Goal: Task Accomplishment & Management: Manage account settings

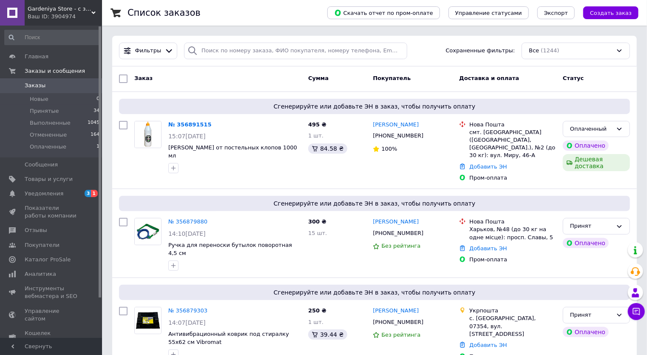
click at [93, 9] on div "Gardeniya Store - с заботой о вашем уюте! Ваш ID: 3904974" at bounding box center [63, 13] width 77 height 26
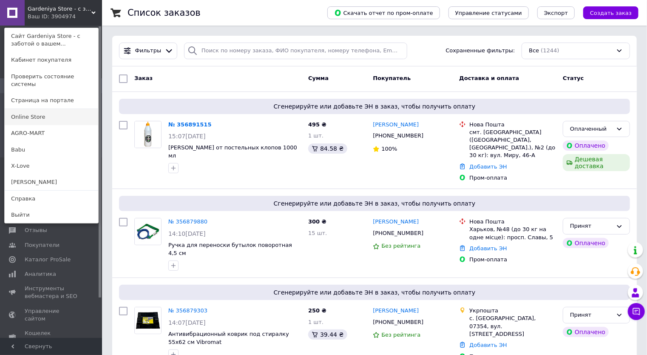
click at [26, 109] on link "Online Store" at bounding box center [52, 117] width 94 height 16
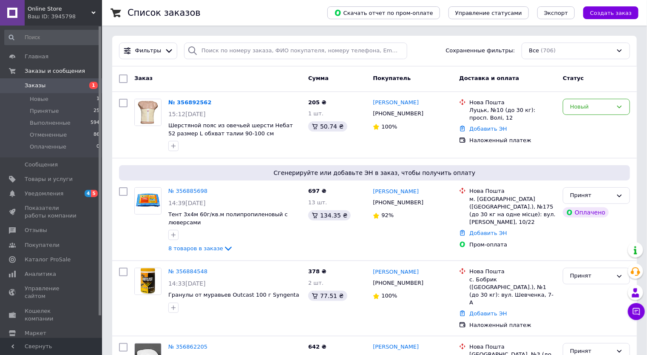
click at [94, 9] on div "Online Store Ваш ID: 3945798" at bounding box center [63, 13] width 77 height 26
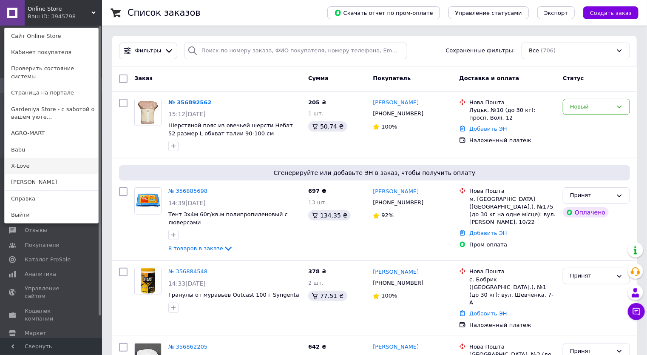
click at [23, 158] on link "X-Love" at bounding box center [52, 166] width 94 height 16
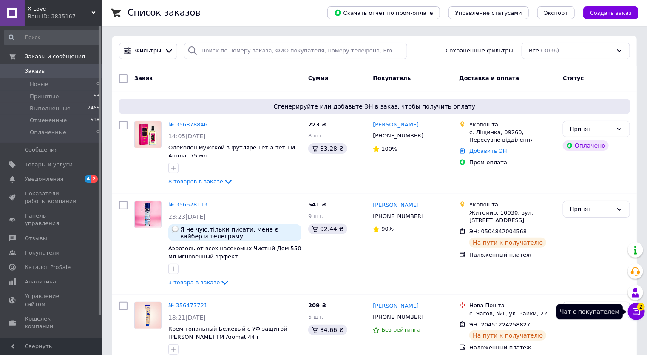
click at [641, 313] on icon at bounding box center [636, 311] width 9 height 9
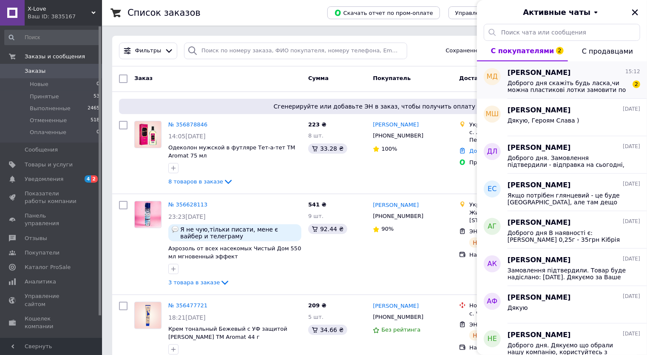
click at [580, 80] on span "Доброго дня скажіть будь ласка,чи можна пластикові лотки замовити по розміру ?" at bounding box center [568, 87] width 121 height 14
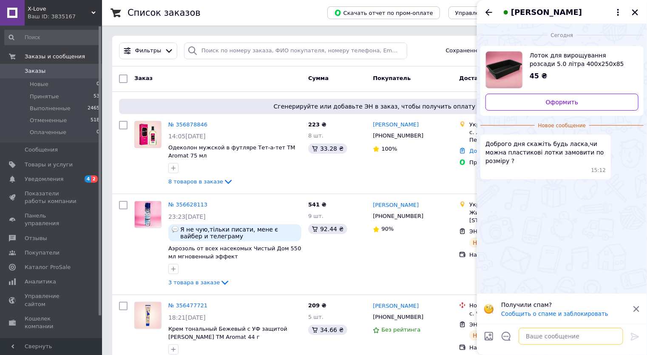
click at [529, 335] on textarea at bounding box center [571, 335] width 105 height 17
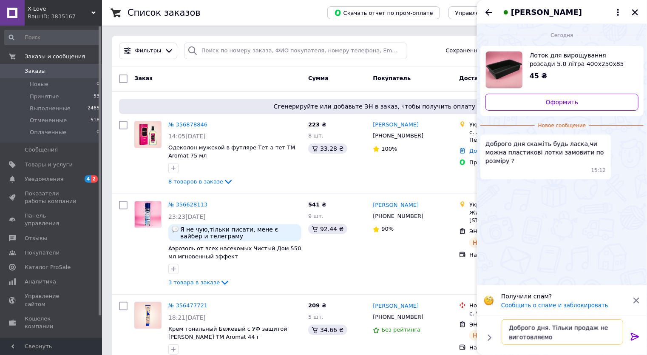
click at [587, 328] on textarea "Доброго дня. Тільки продаж не виготовляємо" at bounding box center [563, 332] width 122 height 26
click at [557, 340] on textarea "Доброго дня. Тільки продаж тих розмирів, що є. не виготовляємо" at bounding box center [563, 332] width 122 height 26
drag, startPoint x: 569, startPoint y: 330, endPoint x: 546, endPoint y: 326, distance: 22.8
click at [546, 326] on textarea "Доброго дня. Тільки продаж тих розмирів, що є. Не виготовляємо" at bounding box center [563, 332] width 122 height 26
click at [571, 330] on textarea "Доброго дня. Продаж тих розмирів, що є. Не виготовляємо" at bounding box center [563, 332] width 122 height 26
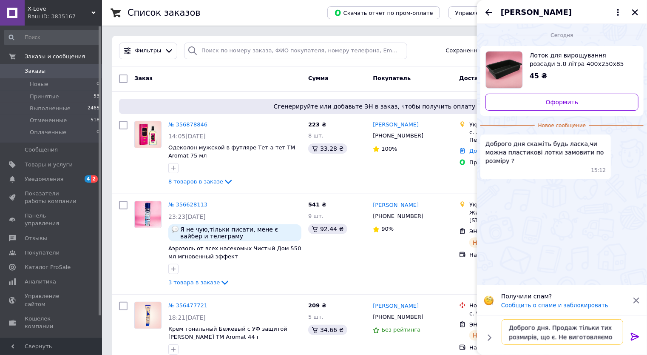
type textarea "Доброго дня. Продаж тільки тих розмирів, що є. Не виготовляємо"
click at [635, 336] on icon at bounding box center [635, 337] width 8 height 8
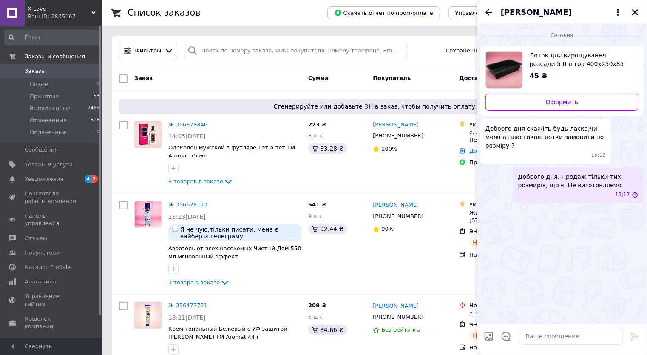
click at [634, 11] on icon "Закрыть" at bounding box center [635, 12] width 6 height 6
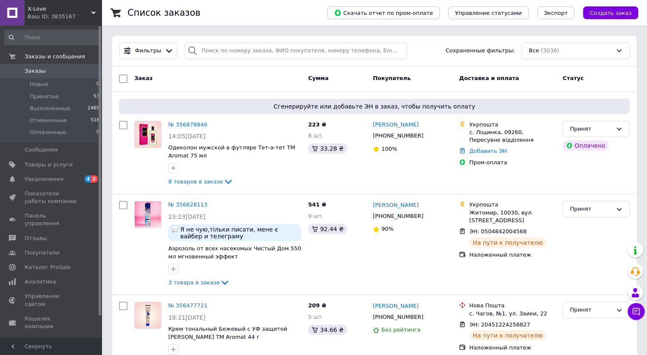
click at [93, 9] on div "X-Love Ваш ID: 3835167" at bounding box center [63, 13] width 77 height 26
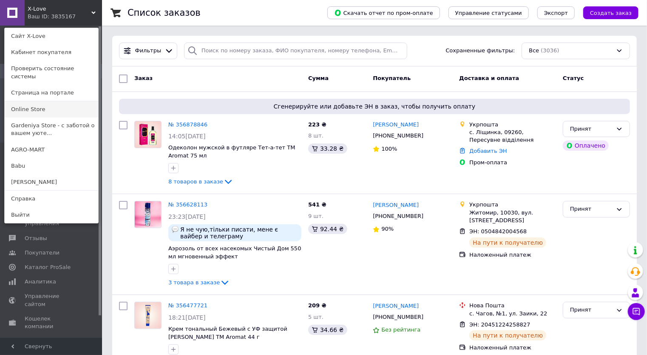
click at [19, 103] on link "Online Store" at bounding box center [52, 109] width 94 height 16
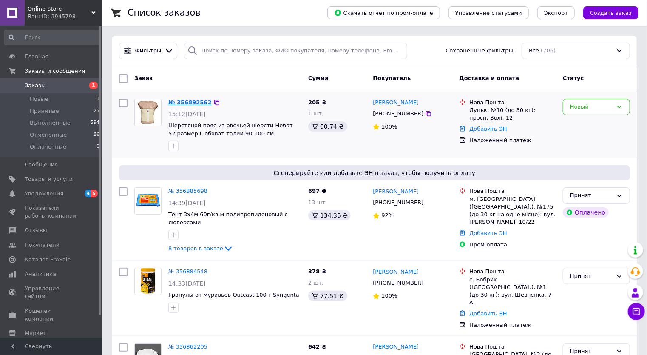
click at [184, 102] on link "№ 356892562" at bounding box center [189, 102] width 43 height 6
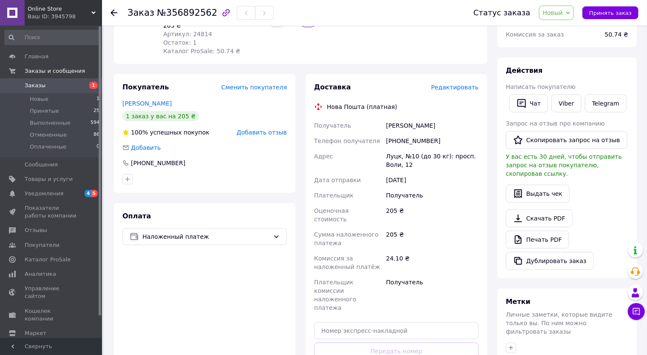
scroll to position [136, 0]
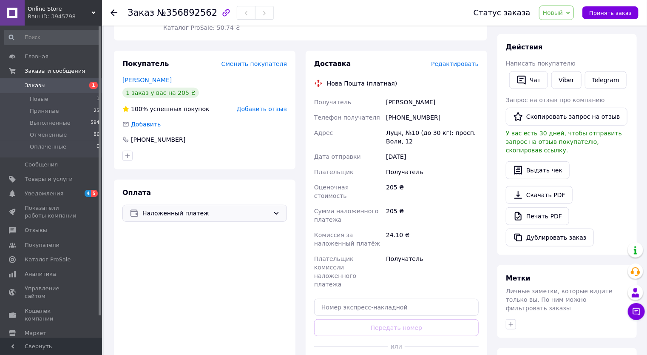
click at [271, 213] on div "Наложенный платеж" at bounding box center [206, 212] width 131 height 9
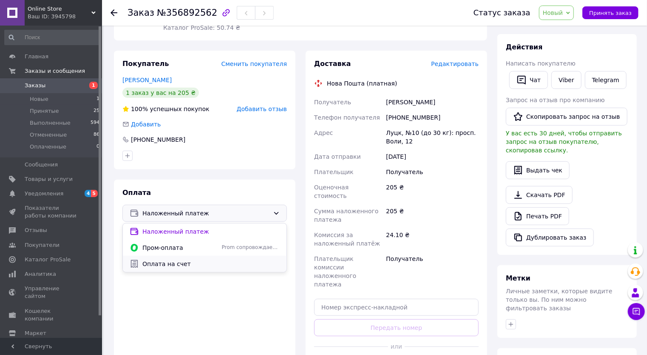
click at [150, 264] on span "Оплата на счет" at bounding box center [210, 263] width 137 height 9
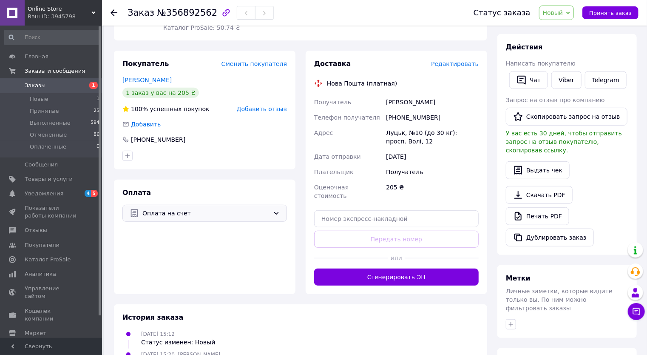
click at [24, 82] on span "Заказы 1" at bounding box center [51, 86] width 102 height 8
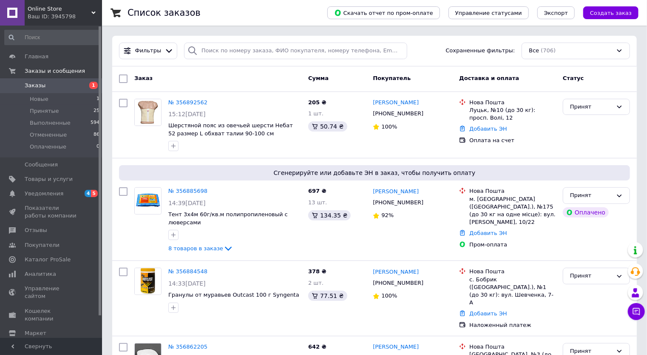
click at [93, 11] on icon at bounding box center [93, 13] width 4 height 4
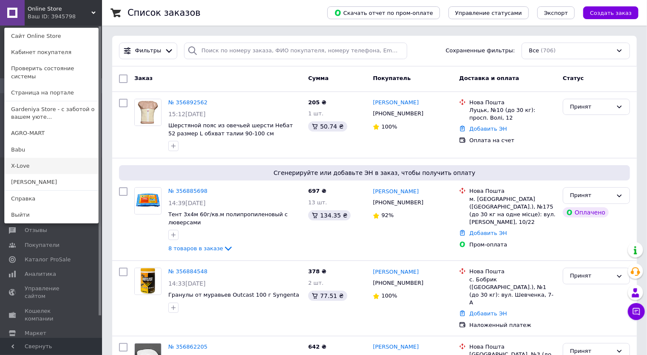
click at [32, 160] on link "X-Love" at bounding box center [52, 166] width 94 height 16
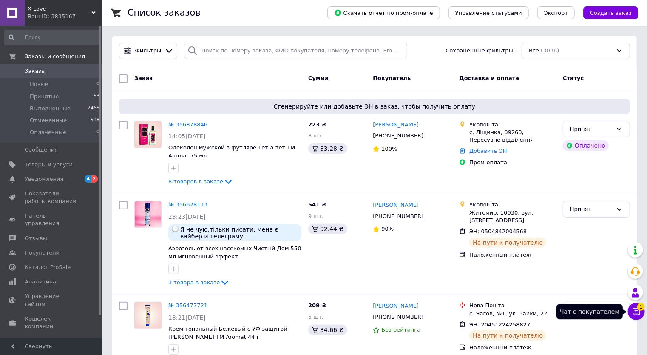
click at [637, 308] on icon at bounding box center [636, 311] width 9 height 9
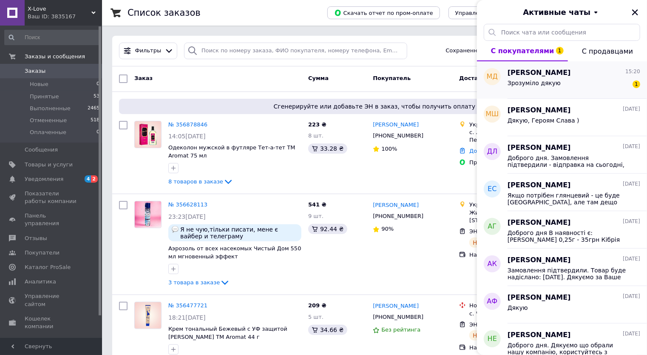
click at [530, 78] on div "Зрозуміло дякую 1" at bounding box center [574, 85] width 133 height 14
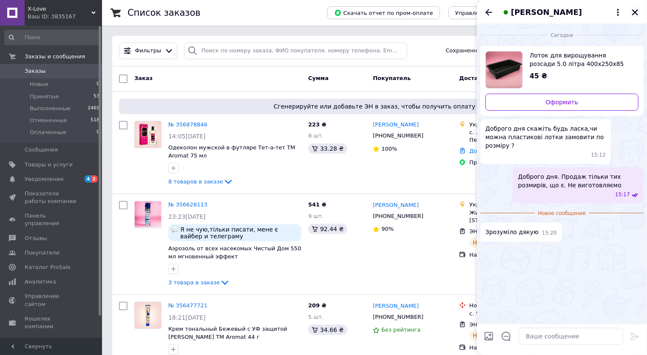
click at [636, 10] on icon "Закрыть" at bounding box center [636, 13] width 8 height 8
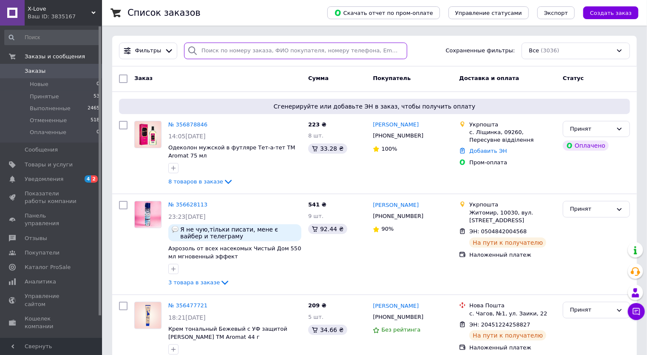
click at [206, 54] on input "search" at bounding box center [295, 51] width 223 height 17
type input "джус"
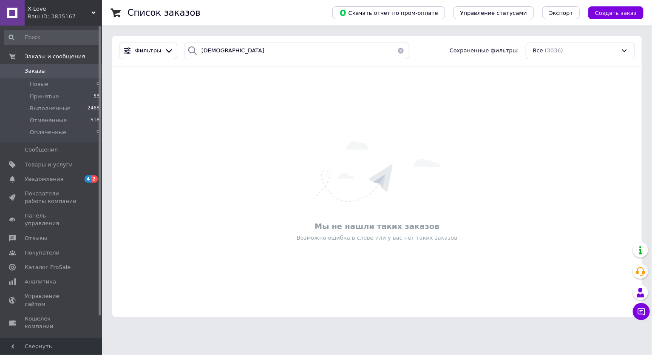
click at [396, 49] on button "button" at bounding box center [401, 51] width 17 height 17
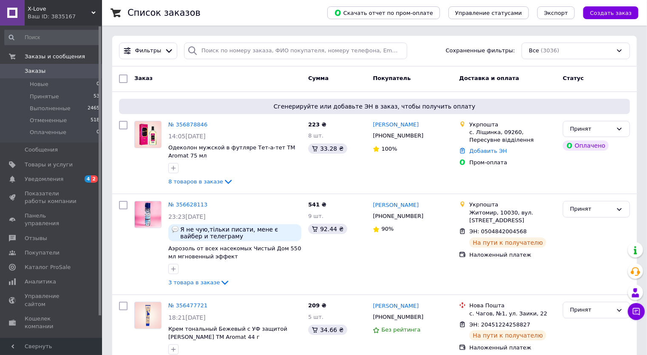
click at [92, 10] on div "X-Love Ваш ID: 3835167" at bounding box center [63, 13] width 77 height 26
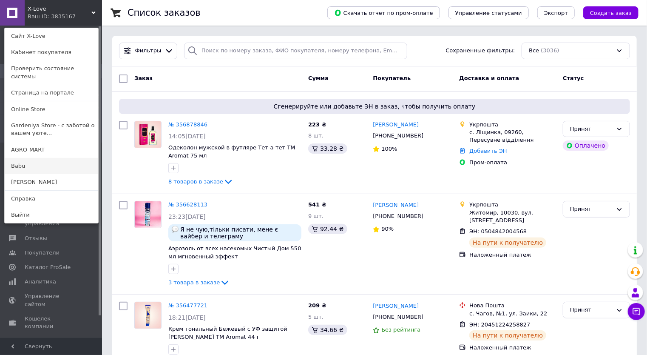
click at [17, 158] on link "Babu" at bounding box center [52, 166] width 94 height 16
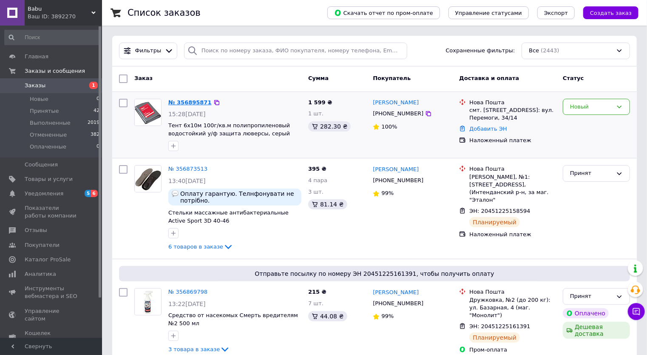
click at [194, 103] on link "№ 356895871" at bounding box center [189, 102] width 43 height 6
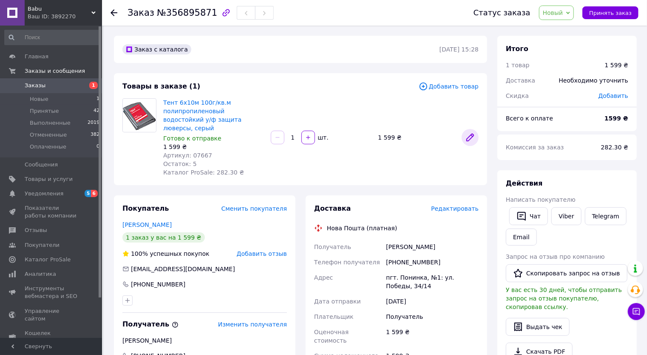
click at [472, 134] on icon at bounding box center [470, 137] width 7 height 7
click at [469, 134] on icon at bounding box center [470, 137] width 7 height 7
click at [107, 11] on div "Заказ №356895871 Статус заказа Новый Принят Выполнен Отменен Оплаченный Принять…" at bounding box center [374, 13] width 545 height 26
click at [111, 12] on icon at bounding box center [114, 12] width 7 height 7
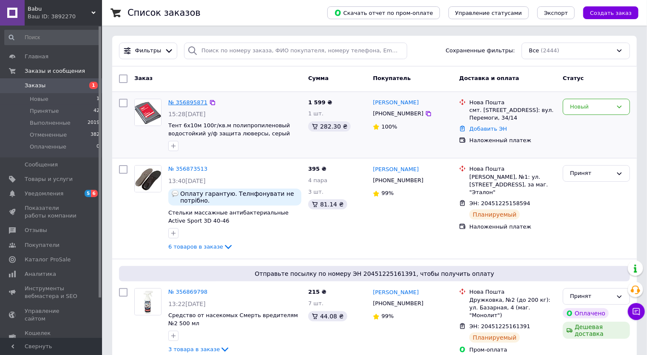
click at [175, 102] on link "№ 356895871" at bounding box center [187, 102] width 39 height 6
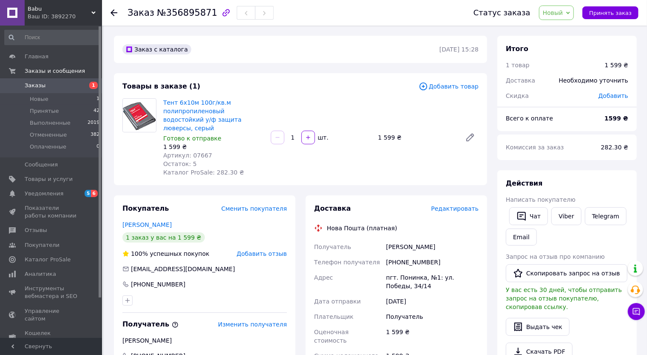
click at [450, 83] on span "Добавить товар" at bounding box center [449, 86] width 60 height 9
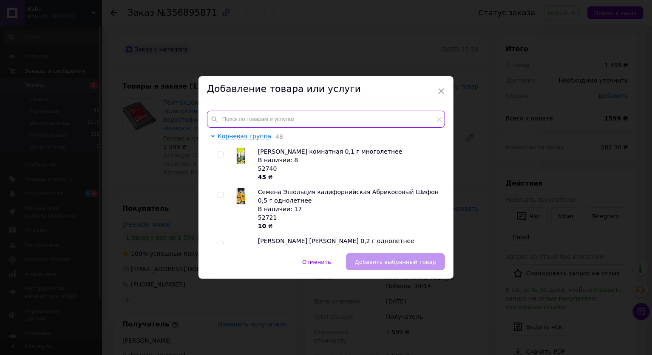
click at [251, 119] on input "text" at bounding box center [326, 119] width 238 height 17
paste input "07666"
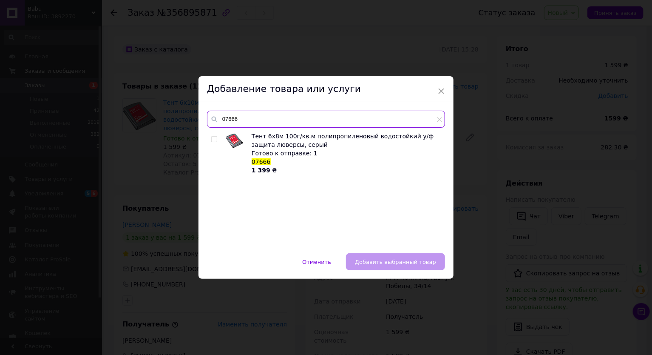
type input "07666"
click at [214, 139] on input "checkbox" at bounding box center [214, 140] width 6 height 6
checkbox input "true"
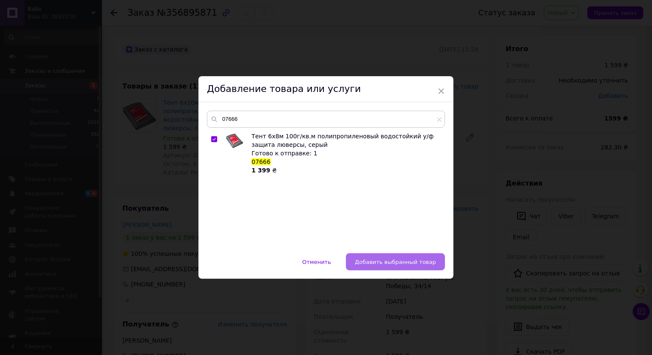
click at [377, 259] on span "Добавить выбранный товар" at bounding box center [395, 262] width 81 height 6
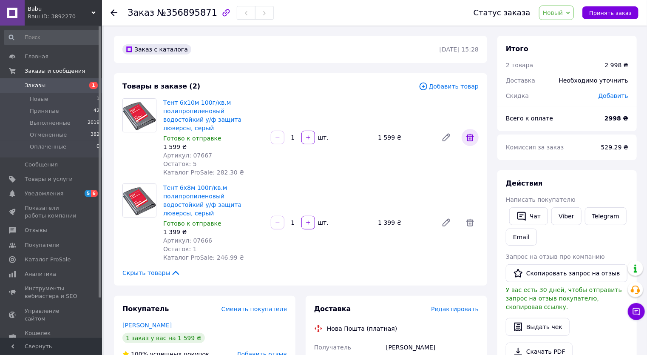
click at [471, 135] on icon at bounding box center [471, 138] width 8 height 8
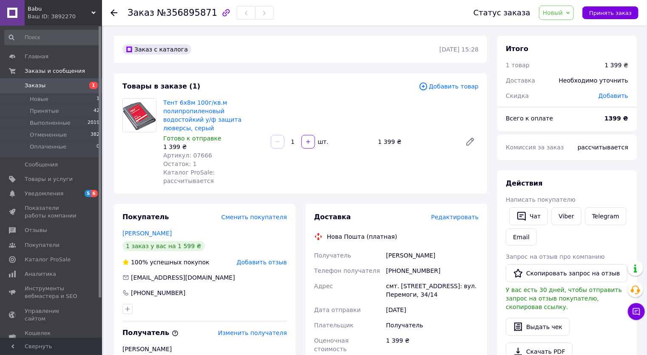
click at [114, 12] on use at bounding box center [114, 12] width 7 height 7
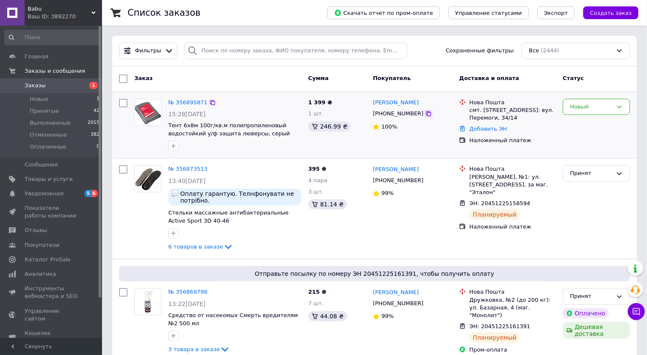
click at [425, 115] on icon at bounding box center [428, 113] width 7 height 7
click at [584, 106] on div "Новый" at bounding box center [591, 107] width 43 height 9
click at [575, 125] on li "Принят" at bounding box center [597, 125] width 66 height 16
click at [188, 103] on link "№ 356895871" at bounding box center [187, 102] width 39 height 6
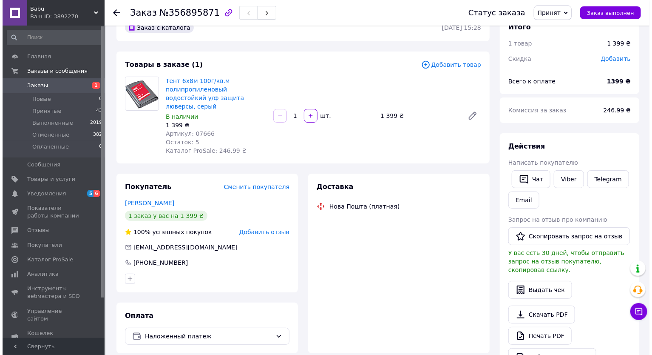
scroll to position [34, 0]
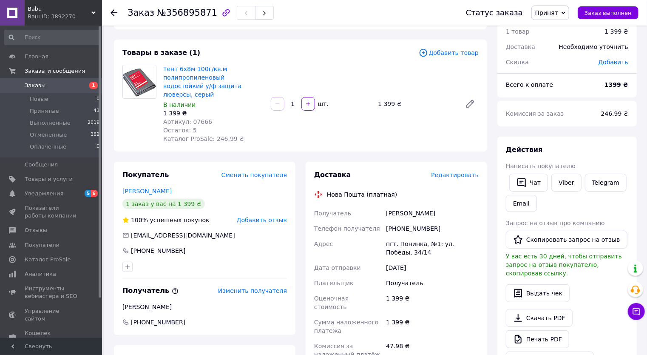
click at [474, 171] on span "Редактировать" at bounding box center [455, 174] width 48 height 7
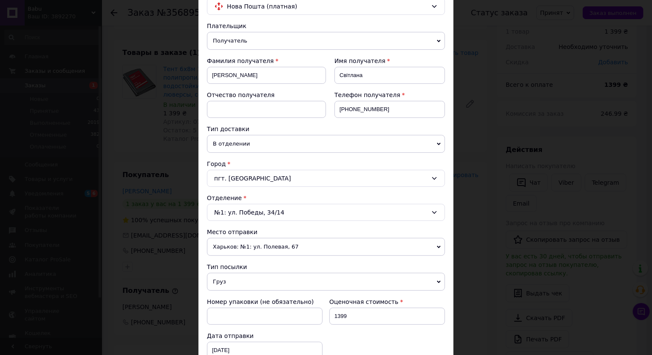
scroll to position [170, 0]
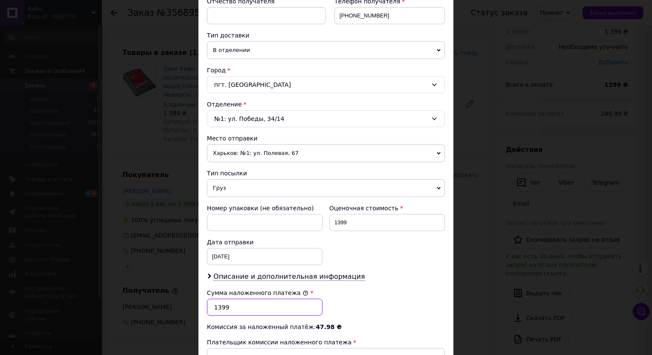
click at [216, 306] on input "1399" at bounding box center [265, 307] width 116 height 17
click at [219, 305] on input "1399" at bounding box center [265, 307] width 116 height 17
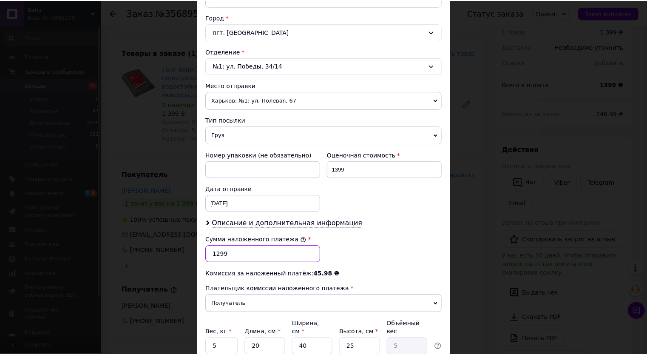
scroll to position [291, 0]
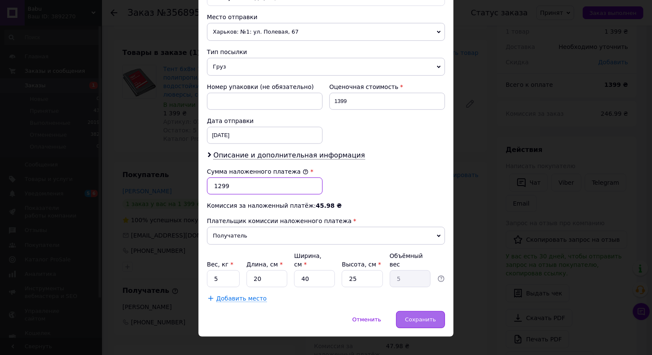
type input "1299"
click at [415, 316] on span "Сохранить" at bounding box center [420, 319] width 31 height 6
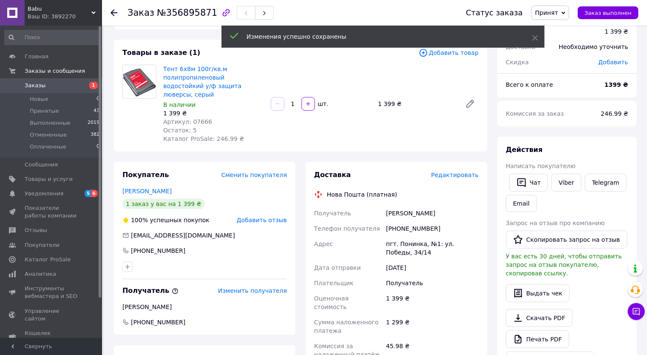
click at [29, 83] on span "Заказы" at bounding box center [35, 86] width 21 height 8
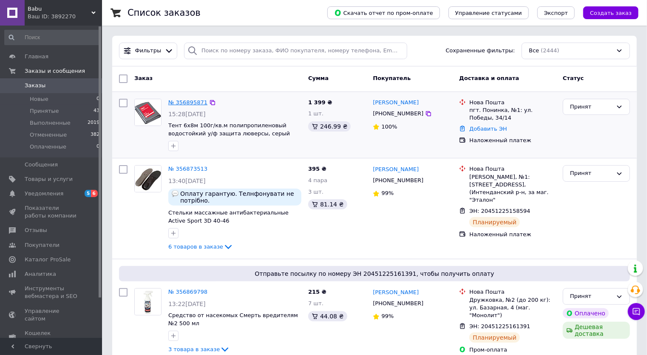
click at [190, 101] on link "№ 356895871" at bounding box center [187, 102] width 39 height 6
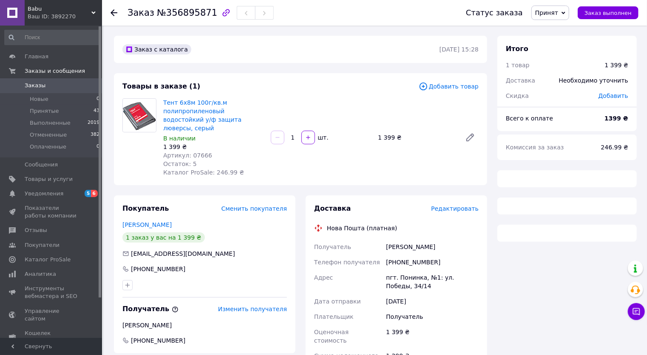
click at [460, 205] on span "Редактировать" at bounding box center [455, 208] width 48 height 7
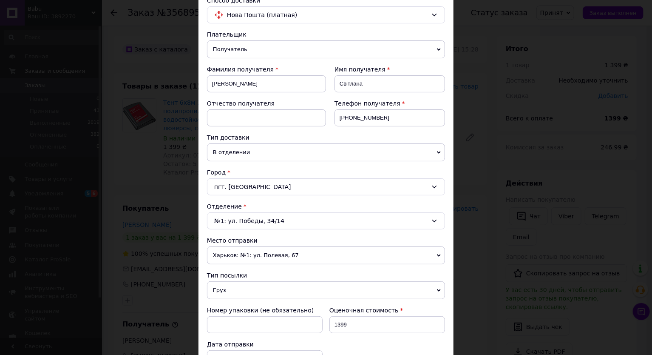
scroll to position [170, 0]
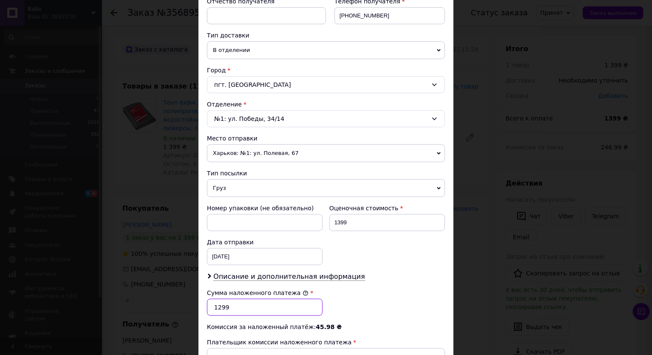
click at [219, 307] on input "1299" at bounding box center [265, 307] width 116 height 17
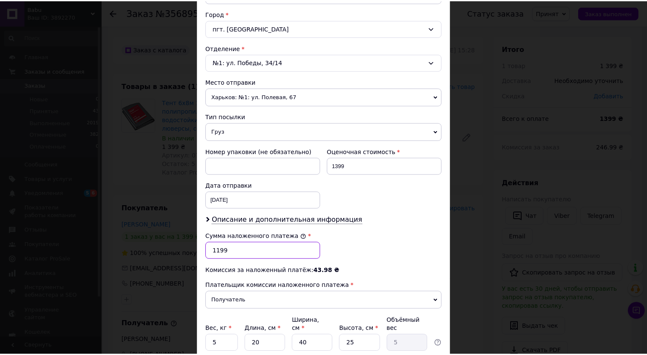
scroll to position [291, 0]
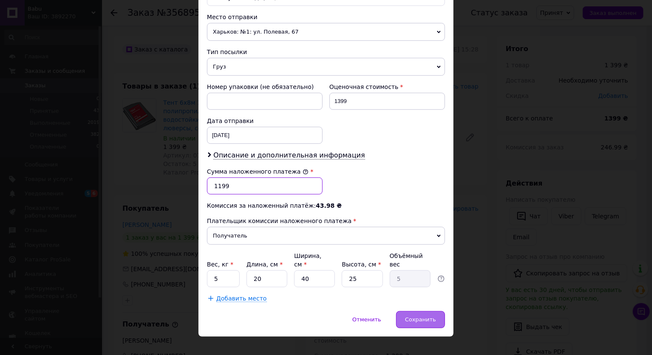
type input "1199"
click at [433, 316] on span "Сохранить" at bounding box center [420, 319] width 31 height 6
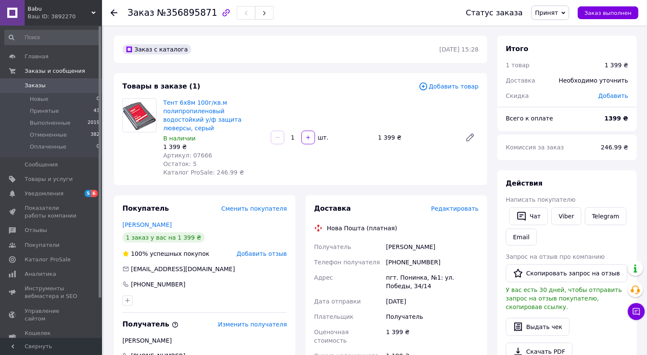
click at [111, 12] on use at bounding box center [114, 12] width 7 height 7
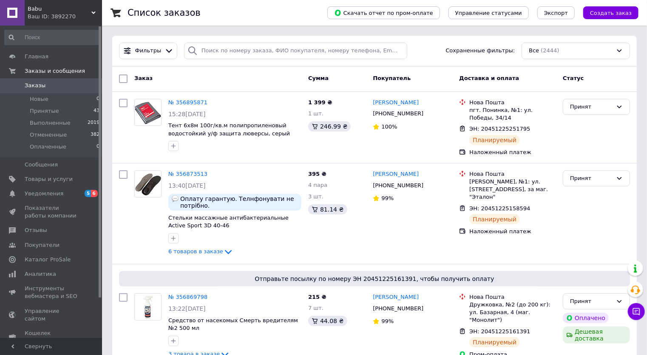
click at [90, 10] on span "Babu" at bounding box center [60, 9] width 64 height 8
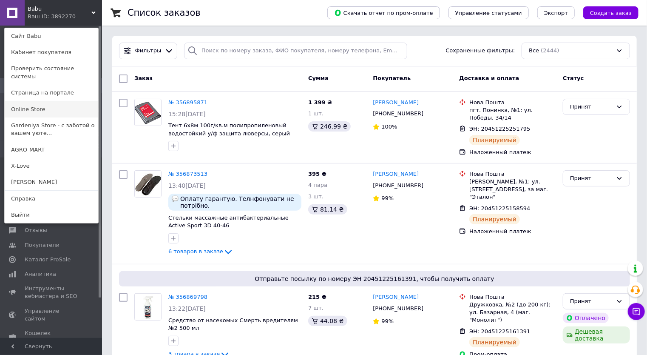
click at [30, 101] on link "Online Store" at bounding box center [52, 109] width 94 height 16
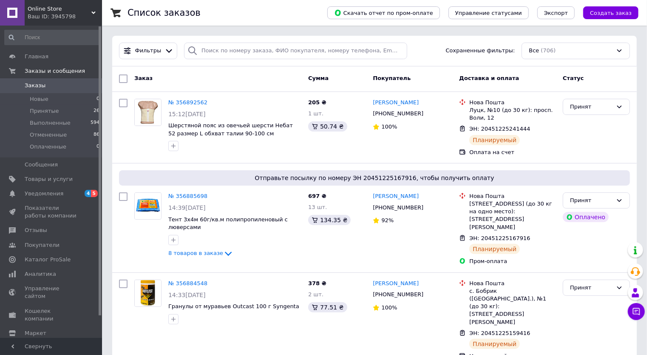
click at [92, 9] on div "Online Store Ваш ID: 3945798" at bounding box center [63, 13] width 77 height 26
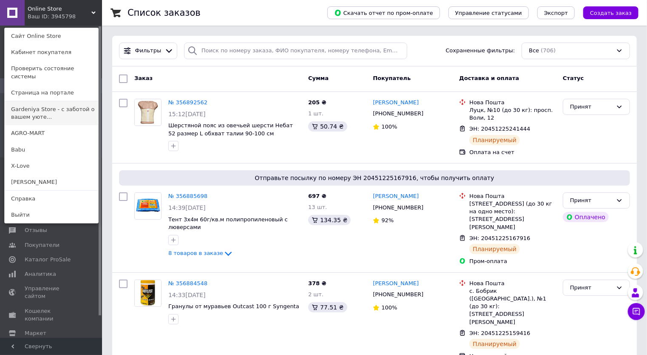
click at [29, 107] on link "Gardeniya Store - с заботой о вашем уюте..." at bounding box center [52, 113] width 94 height 24
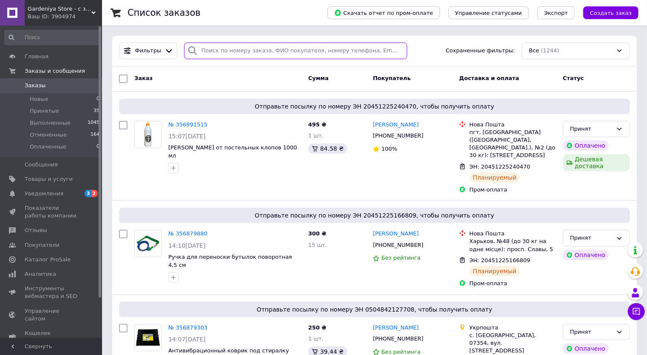
click at [204, 54] on input "search" at bounding box center [295, 51] width 223 height 17
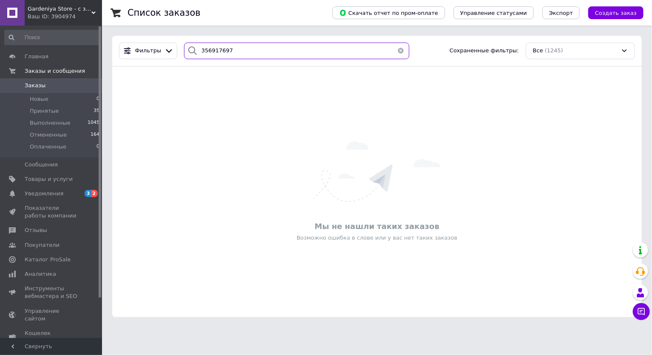
type input "356917697"
click at [398, 51] on button "button" at bounding box center [401, 51] width 17 height 17
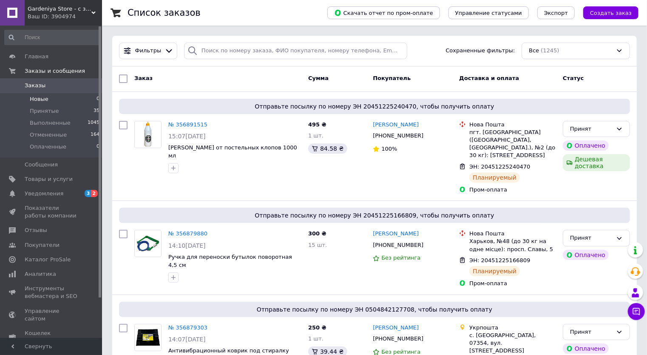
click at [41, 100] on span "Новые" at bounding box center [39, 99] width 19 height 8
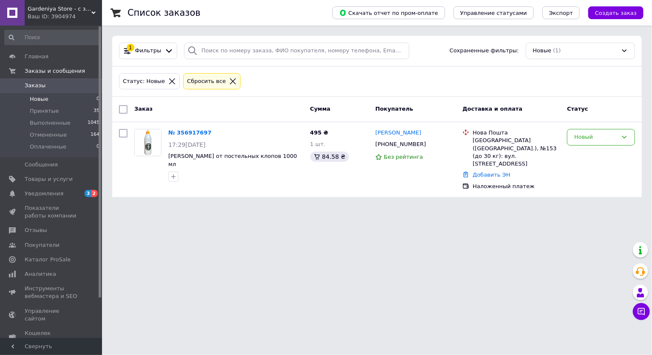
click at [229, 77] on icon at bounding box center [233, 81] width 8 height 8
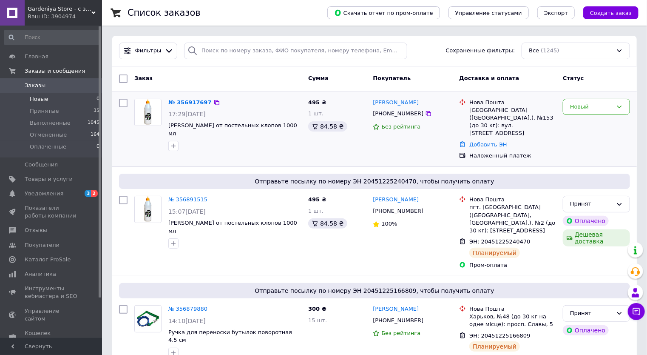
click at [271, 105] on div "№ 356917697" at bounding box center [235, 103] width 135 height 10
click at [426, 113] on icon at bounding box center [428, 113] width 5 height 5
click at [426, 116] on icon at bounding box center [428, 113] width 5 height 5
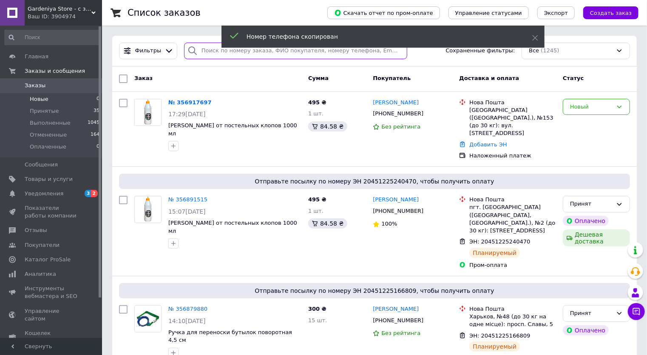
click at [207, 53] on input "search" at bounding box center [295, 51] width 223 height 17
paste input "[PHONE_NUMBER]"
type input "[PHONE_NUMBER]"
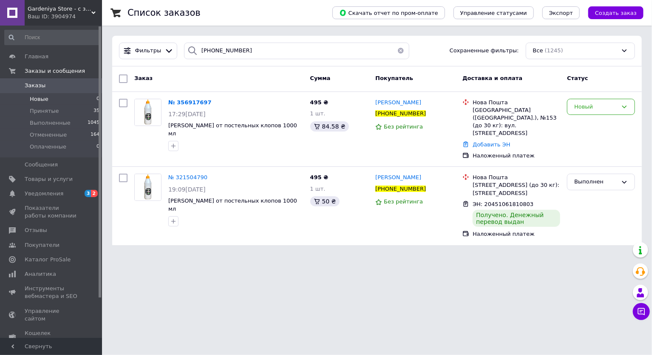
click at [398, 51] on button "button" at bounding box center [401, 51] width 17 height 17
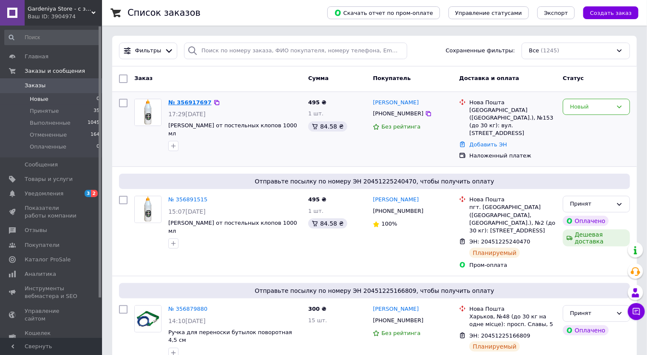
click at [182, 102] on link "№ 356917697" at bounding box center [189, 102] width 43 height 6
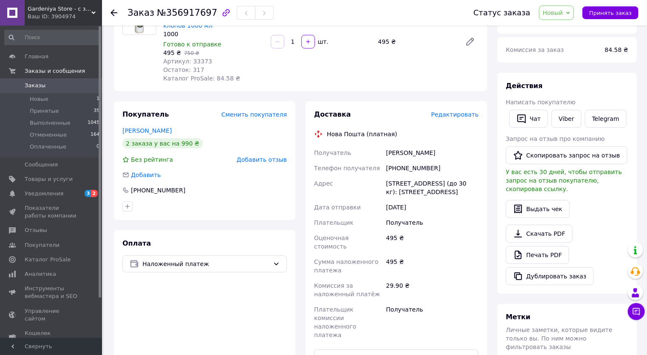
scroll to position [34, 0]
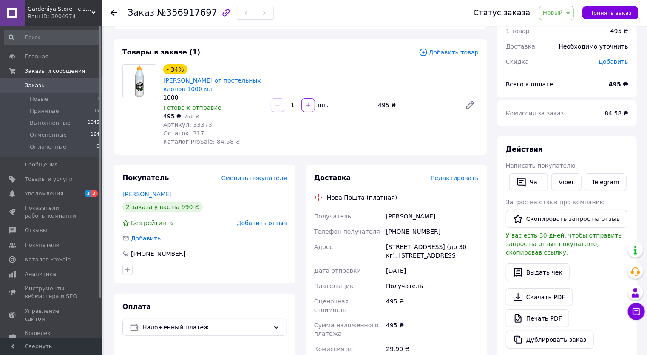
click at [194, 126] on span "Артикул: 33373" at bounding box center [187, 124] width 49 height 7
copy span "33373"
click at [115, 16] on div at bounding box center [114, 13] width 7 height 9
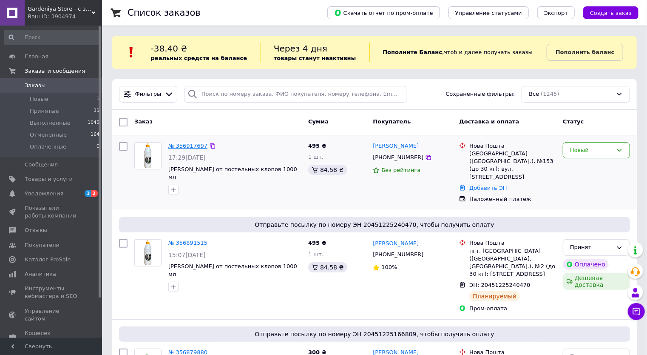
click at [182, 148] on link "№ 356917697" at bounding box center [187, 145] width 39 height 6
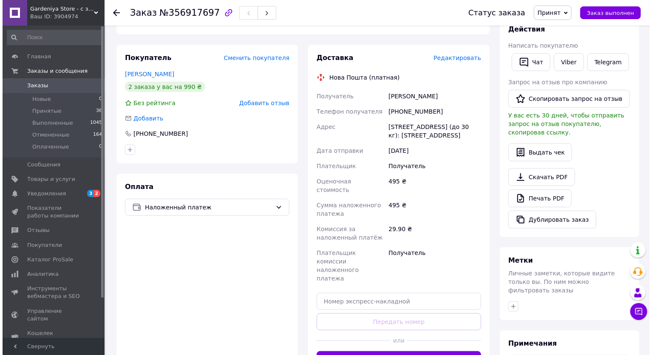
scroll to position [170, 0]
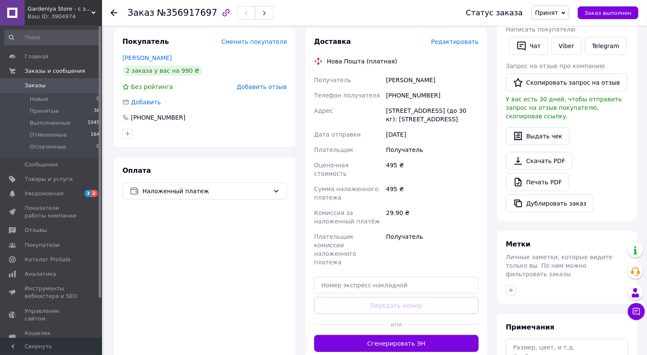
click at [450, 45] on span "Редактировать" at bounding box center [455, 41] width 48 height 7
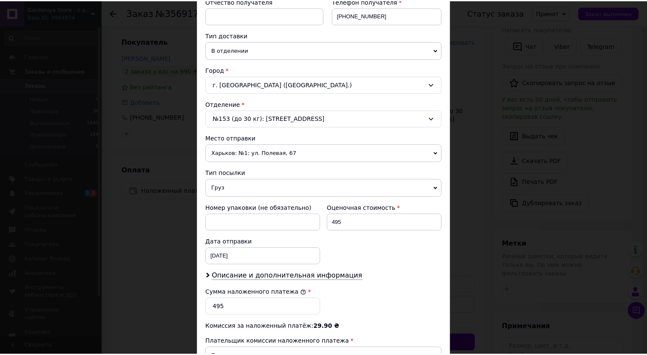
scroll to position [291, 0]
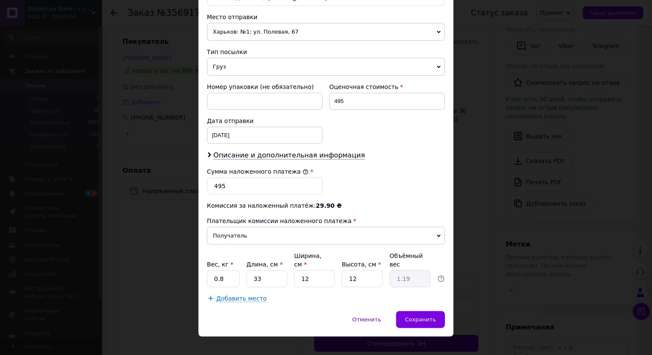
click at [224, 260] on div "Вес, кг *" at bounding box center [223, 264] width 33 height 9
click at [225, 270] on input "0.8" at bounding box center [223, 278] width 33 height 17
click at [422, 316] on span "Сохранить" at bounding box center [420, 319] width 31 height 6
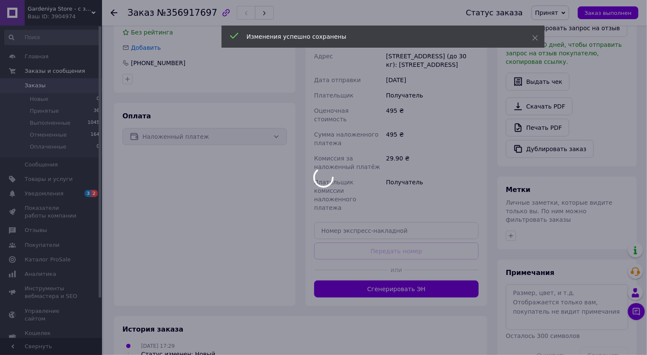
scroll to position [242, 0]
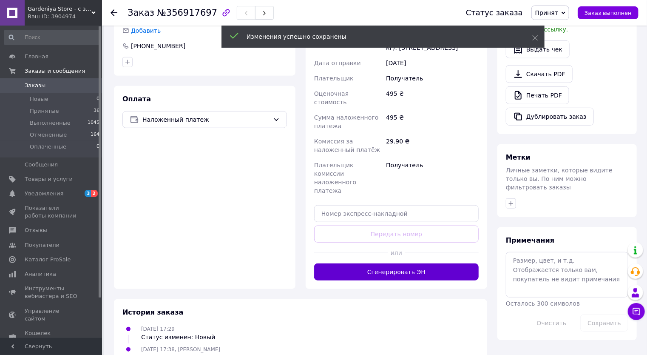
click at [387, 263] on button "Сгенерировать ЭН" at bounding box center [396, 271] width 165 height 17
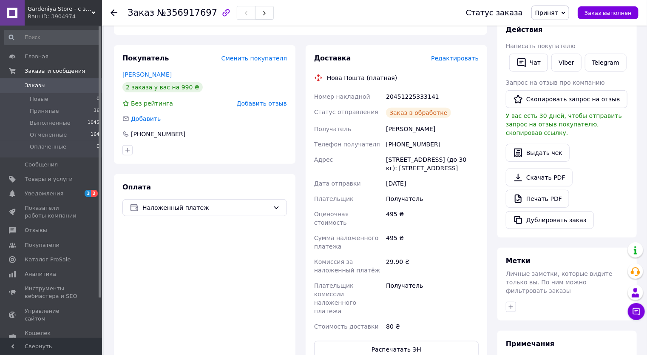
scroll to position [140, 0]
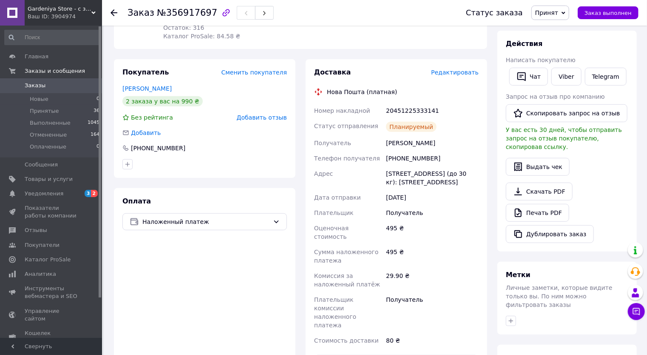
click at [407, 110] on div "20451225333141" at bounding box center [432, 110] width 96 height 15
copy div "20451225333141"
click at [28, 85] on span "Заказы" at bounding box center [35, 86] width 21 height 8
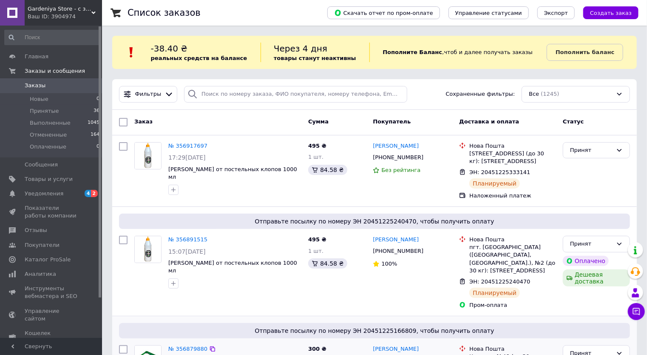
click at [267, 333] on span "Отправьте посылку по номеру ЭН 20451225166809, чтобы получить оплату" at bounding box center [374, 330] width 504 height 9
